Goal: Information Seeking & Learning: Check status

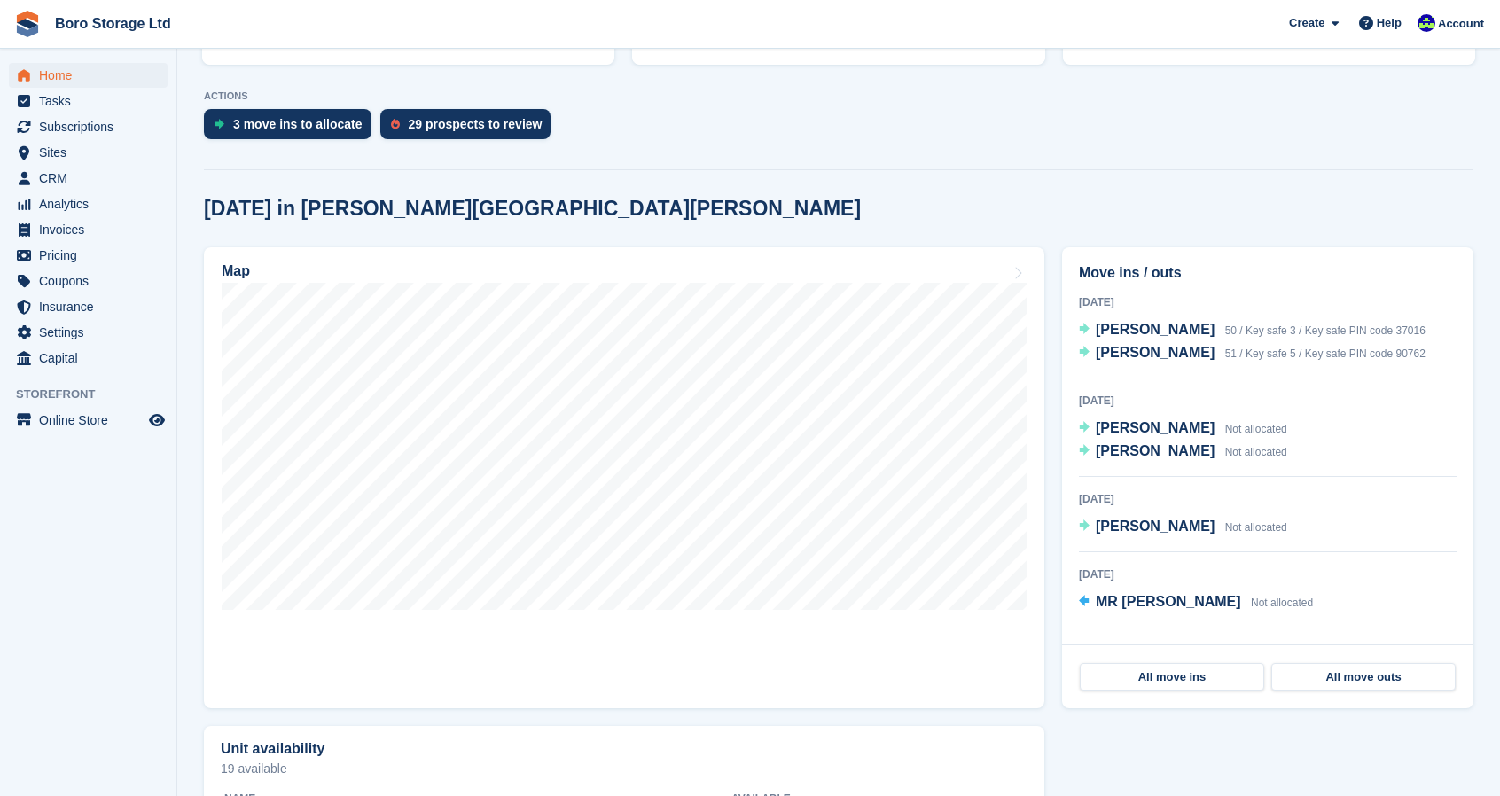
scroll to position [332, 0]
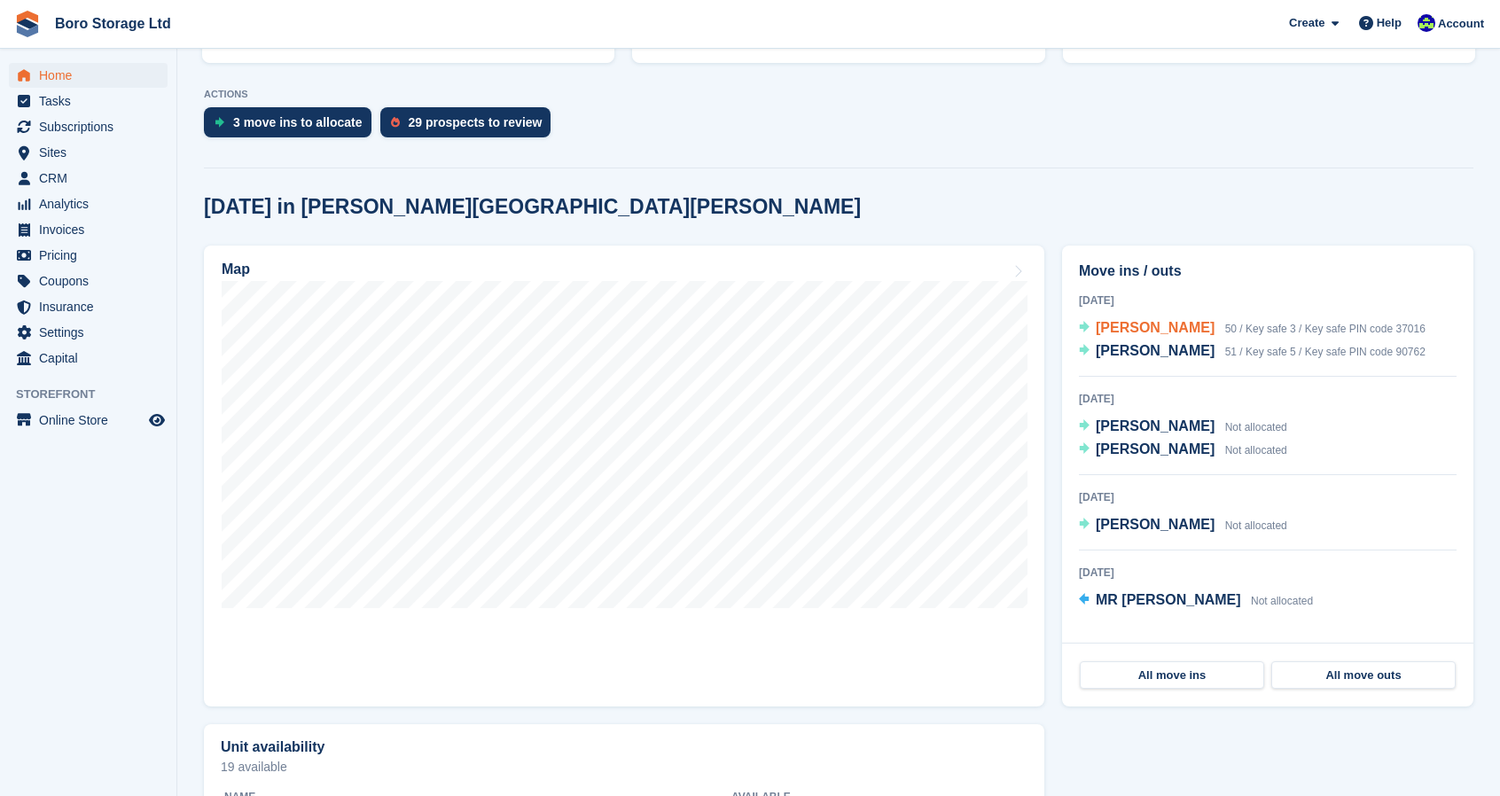
click at [1141, 328] on span "[PERSON_NAME]" at bounding box center [1155, 327] width 119 height 15
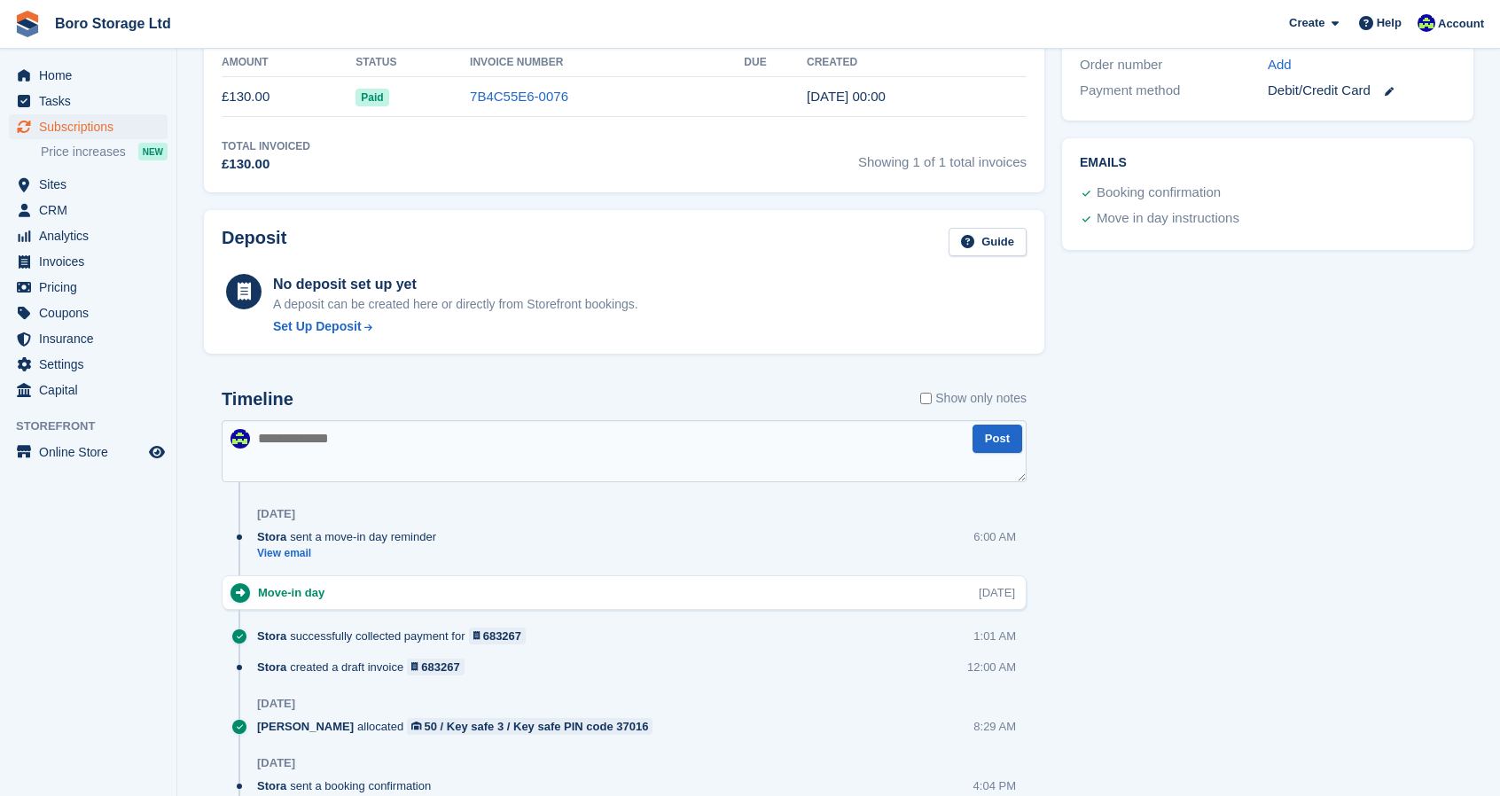
scroll to position [590, 0]
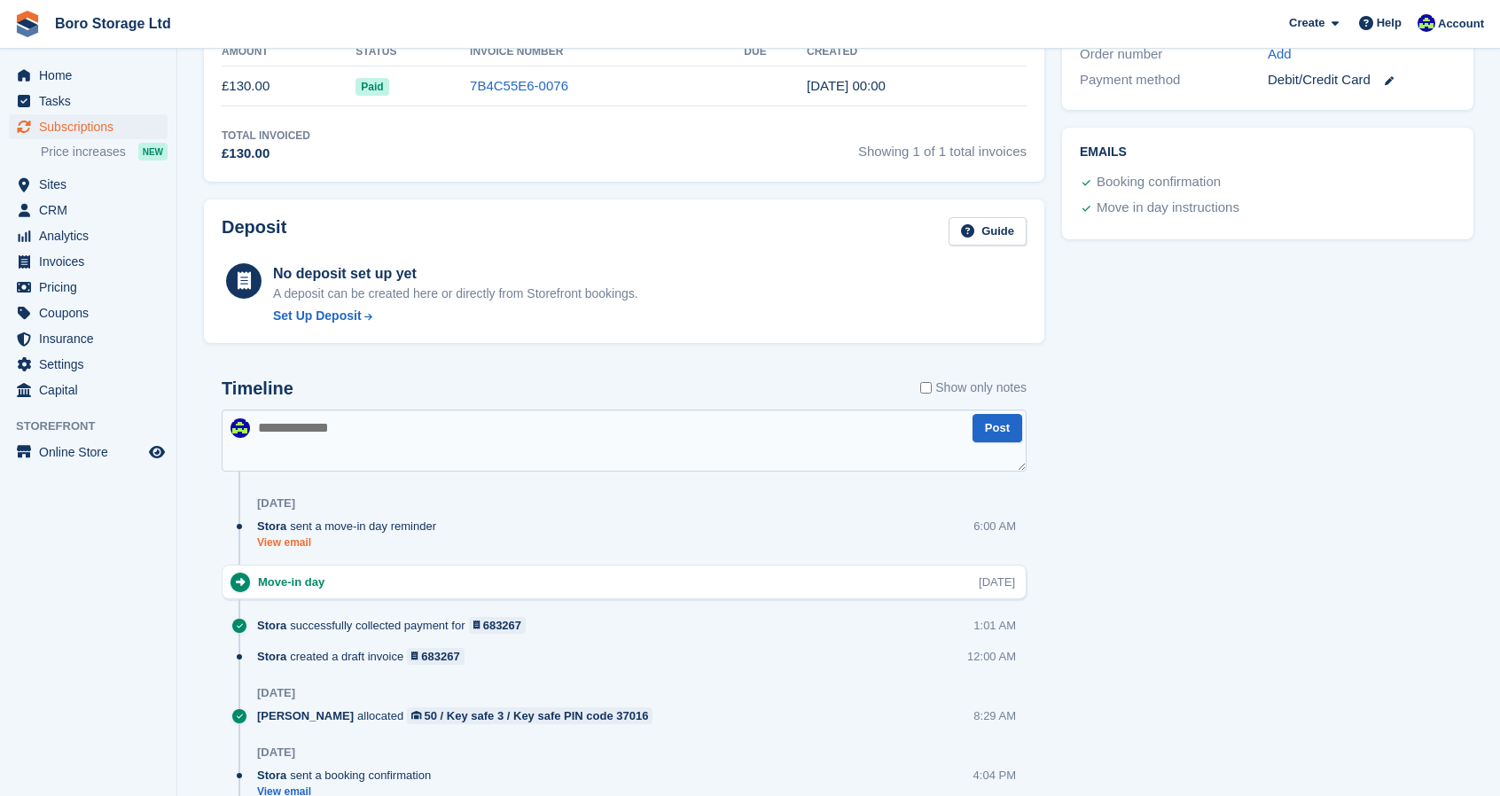
click at [290, 536] on link "View email" at bounding box center [351, 542] width 188 height 15
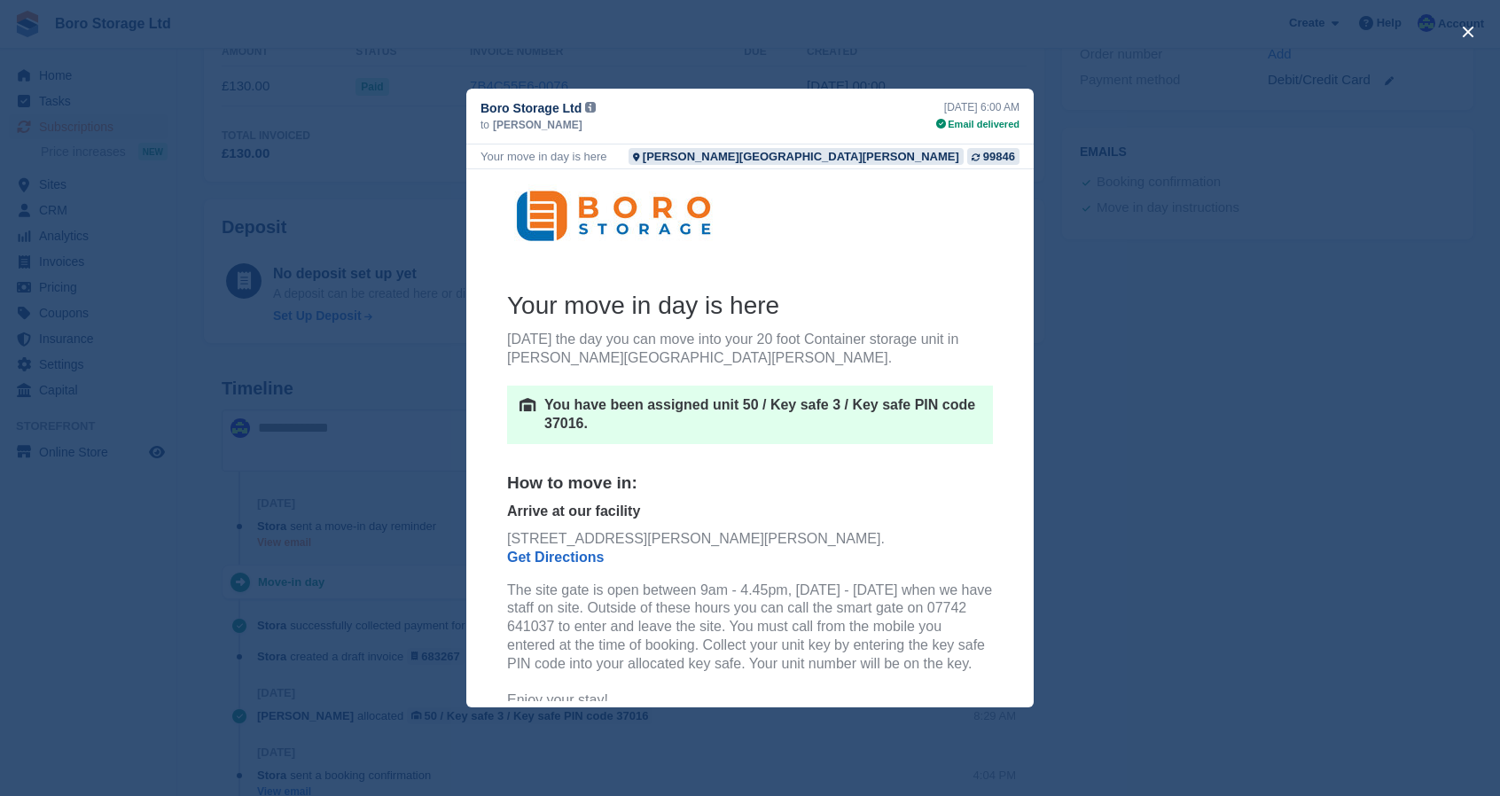
scroll to position [0, 0]
click at [1231, 424] on div "close" at bounding box center [750, 398] width 1500 height 796
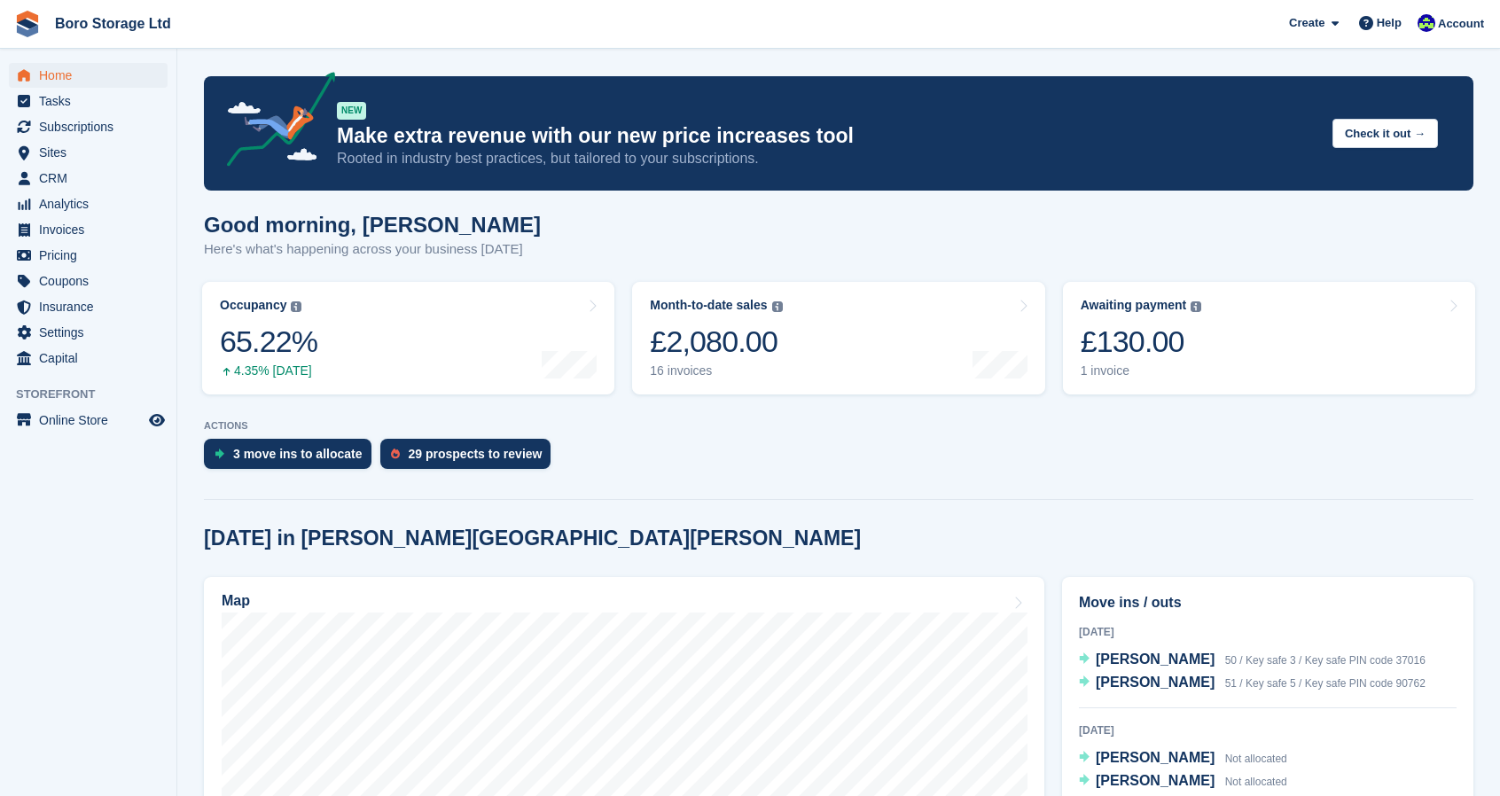
scroll to position [332, 0]
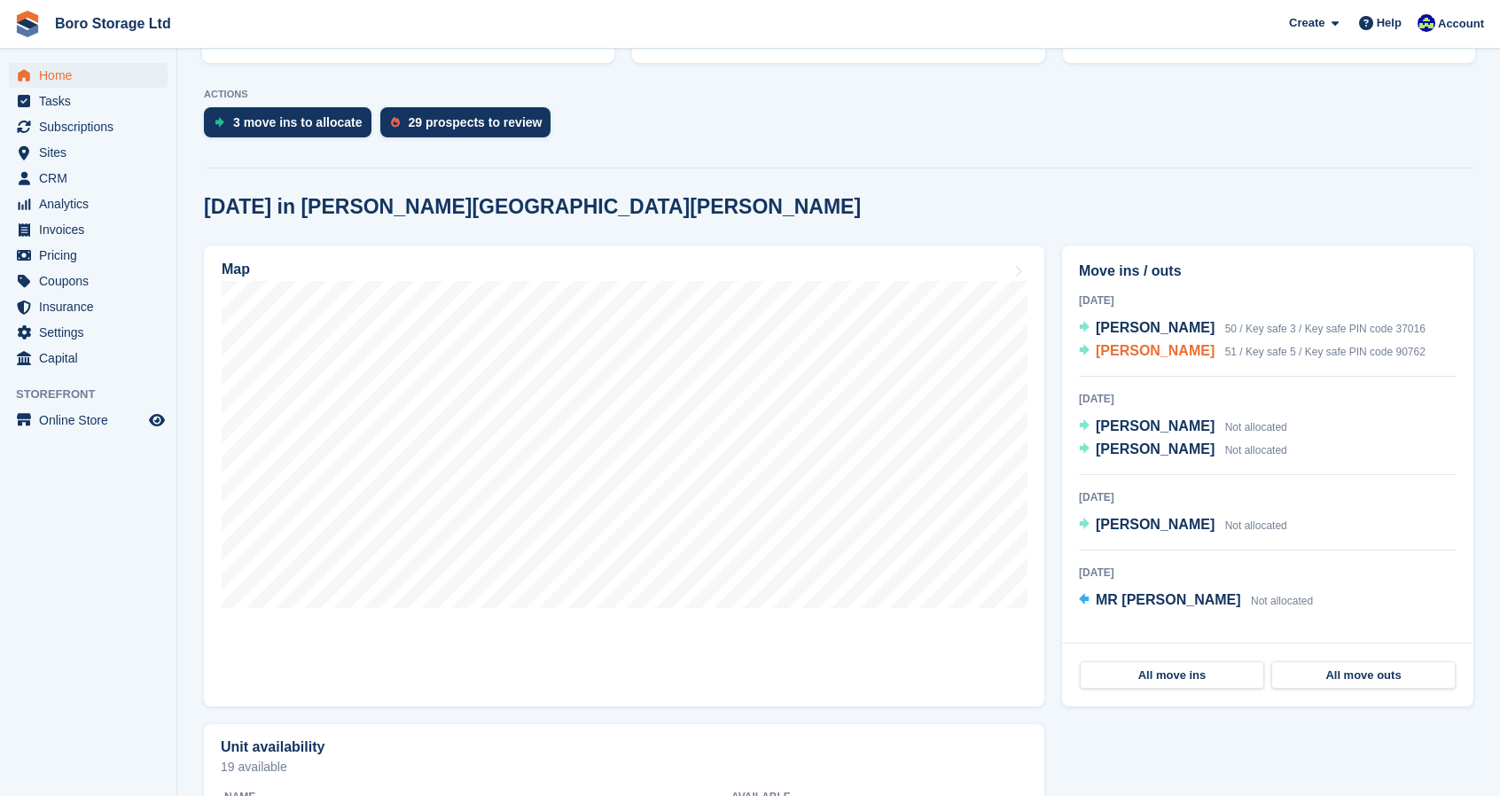
click at [1145, 358] on span "Helen Burrows" at bounding box center [1155, 350] width 119 height 15
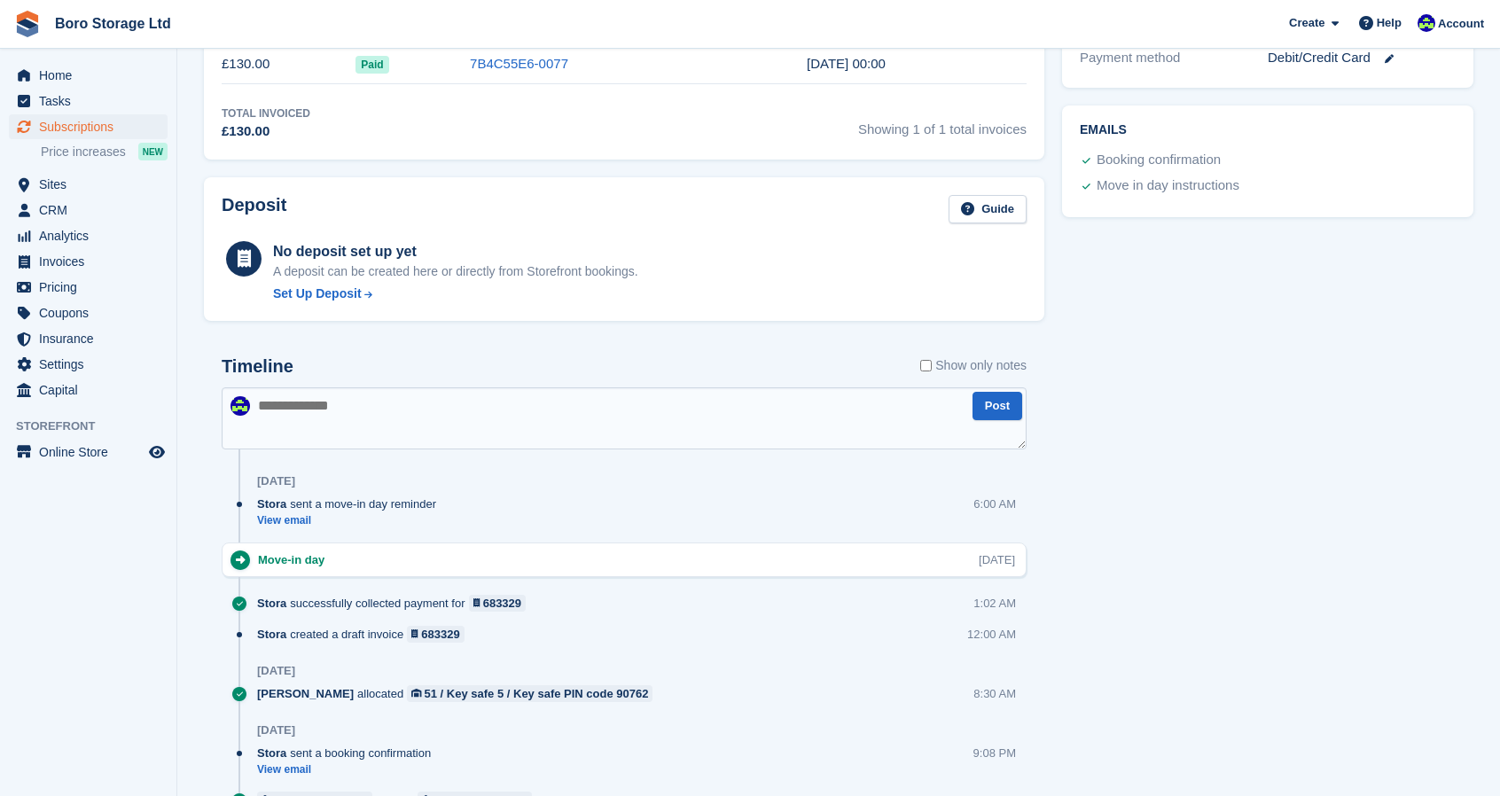
scroll to position [613, 0]
click at [293, 520] on link "View email" at bounding box center [351, 519] width 188 height 15
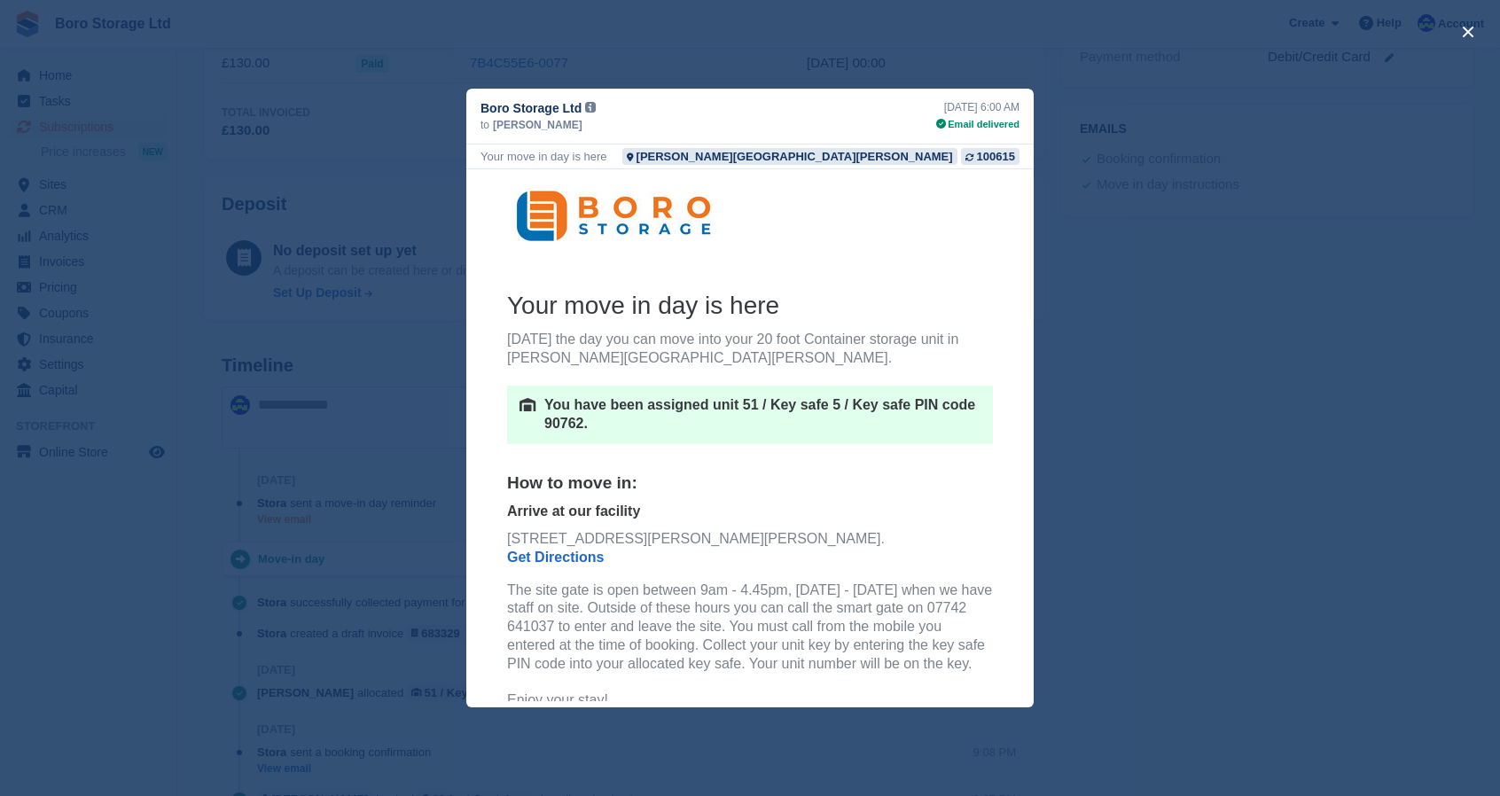
scroll to position [0, 0]
click at [1325, 332] on div "close" at bounding box center [750, 398] width 1500 height 796
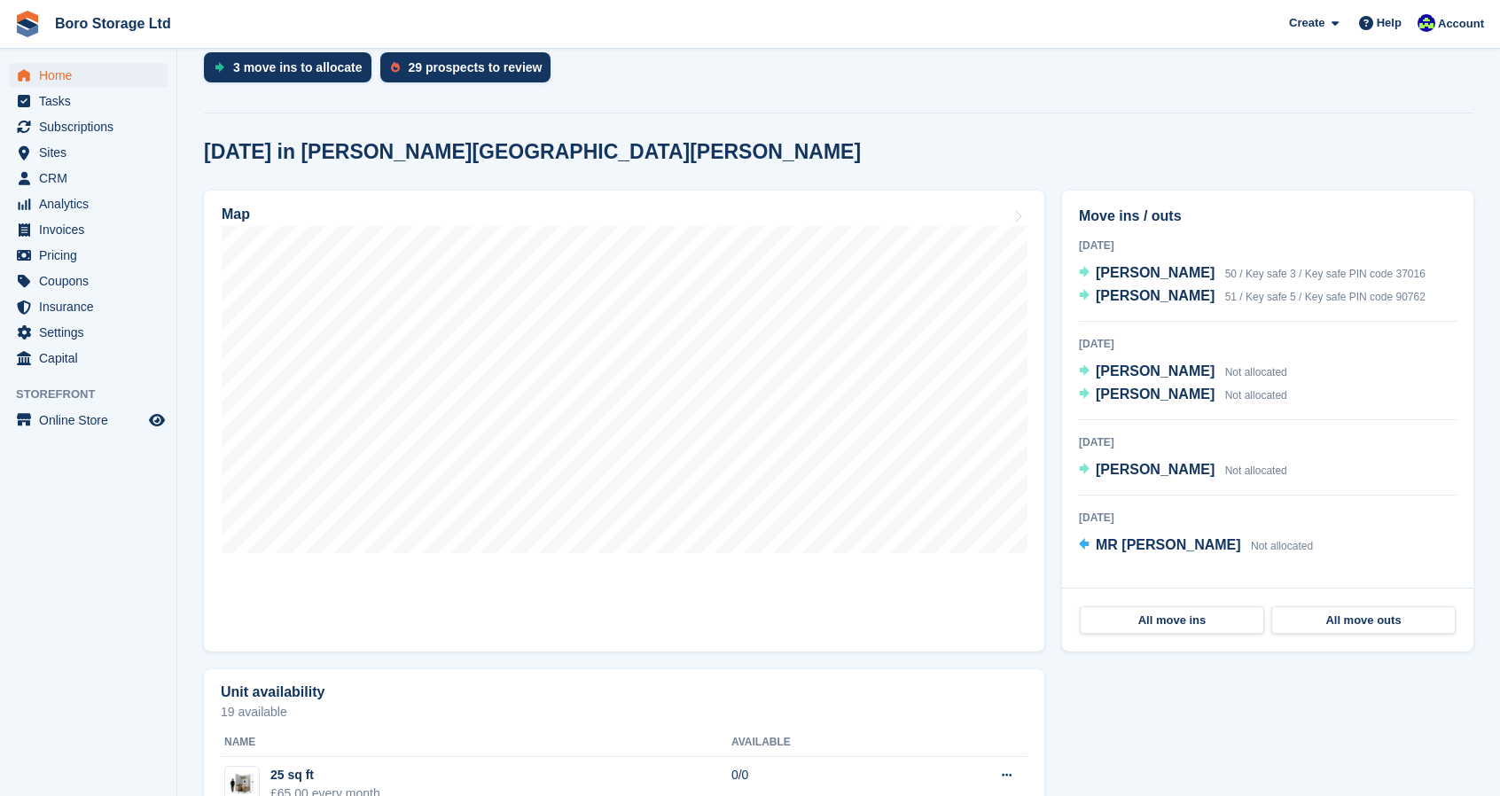
scroll to position [387, 0]
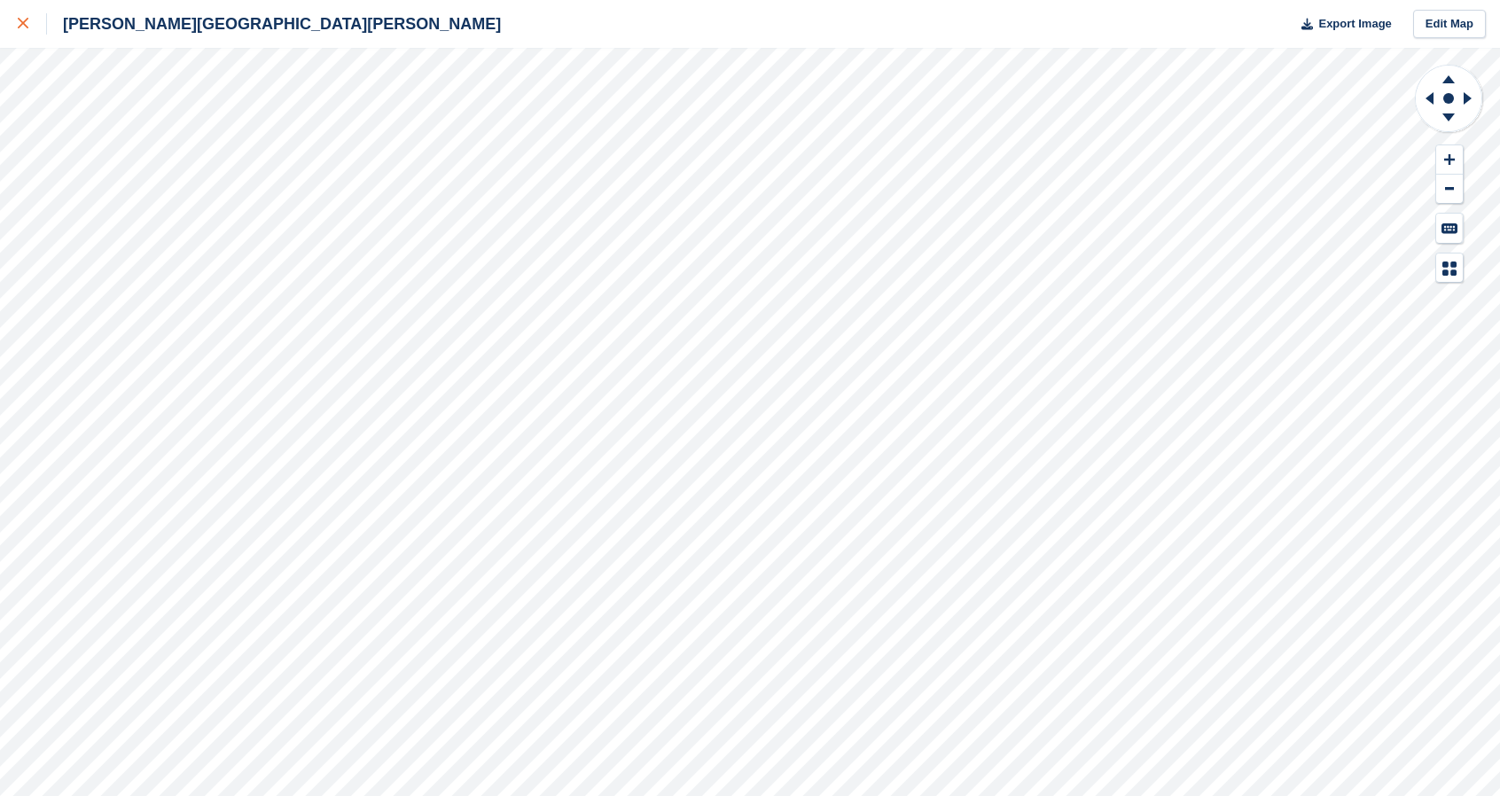
click at [26, 33] on div at bounding box center [32, 23] width 29 height 21
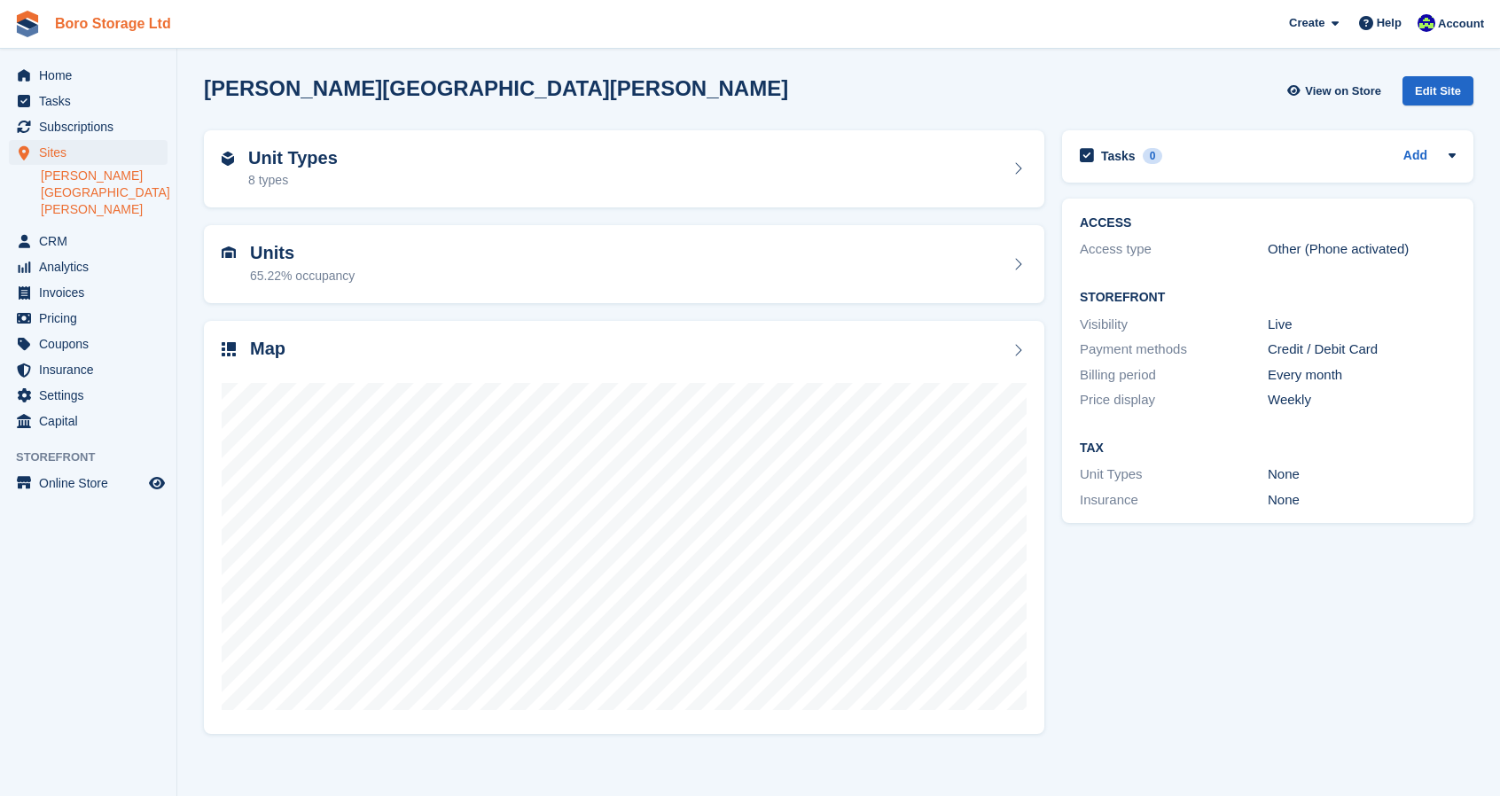
click at [89, 22] on link "Boro Storage Ltd" at bounding box center [113, 23] width 130 height 29
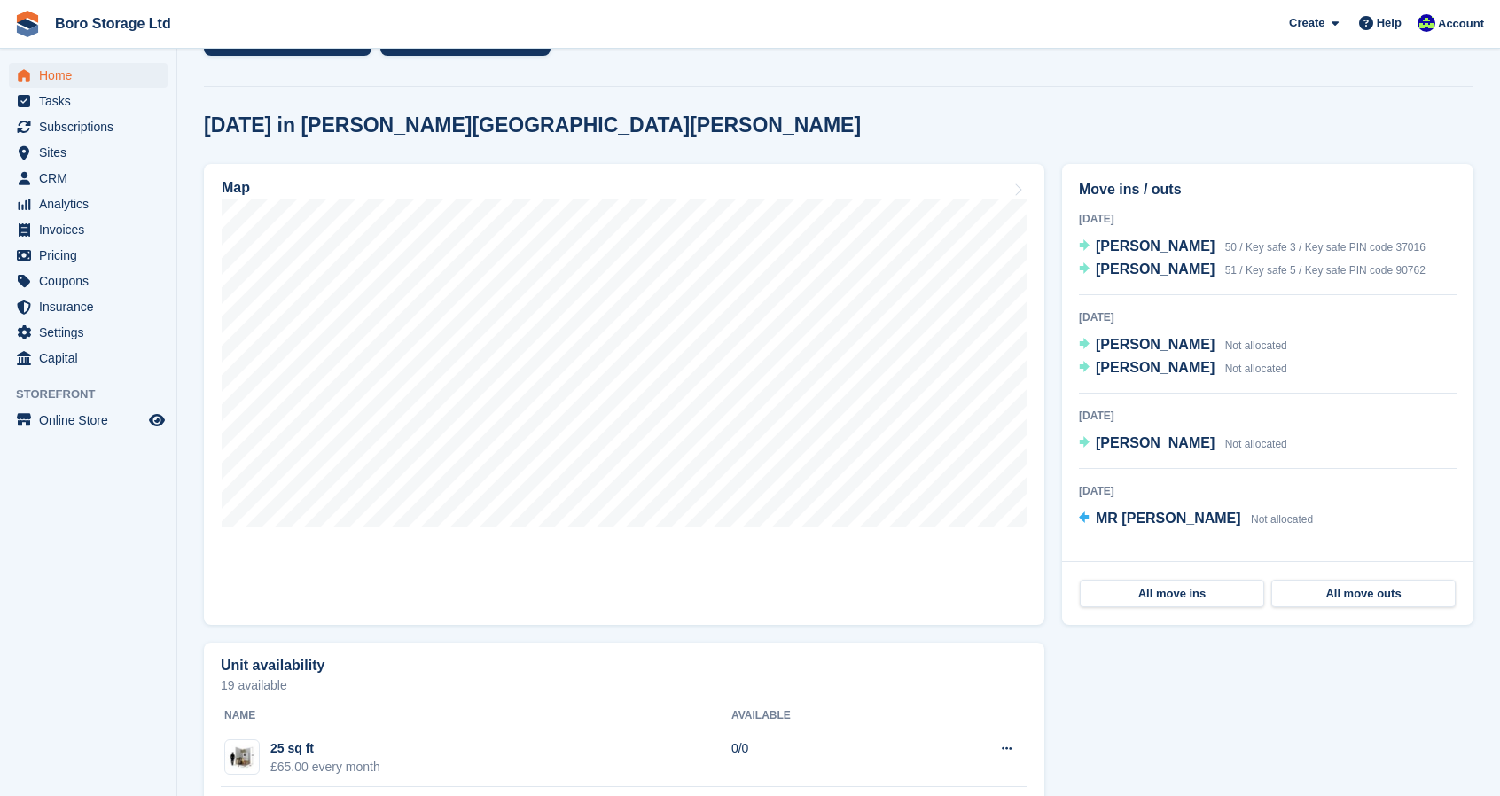
scroll to position [414, 0]
